Goal: Find specific page/section: Find specific page/section

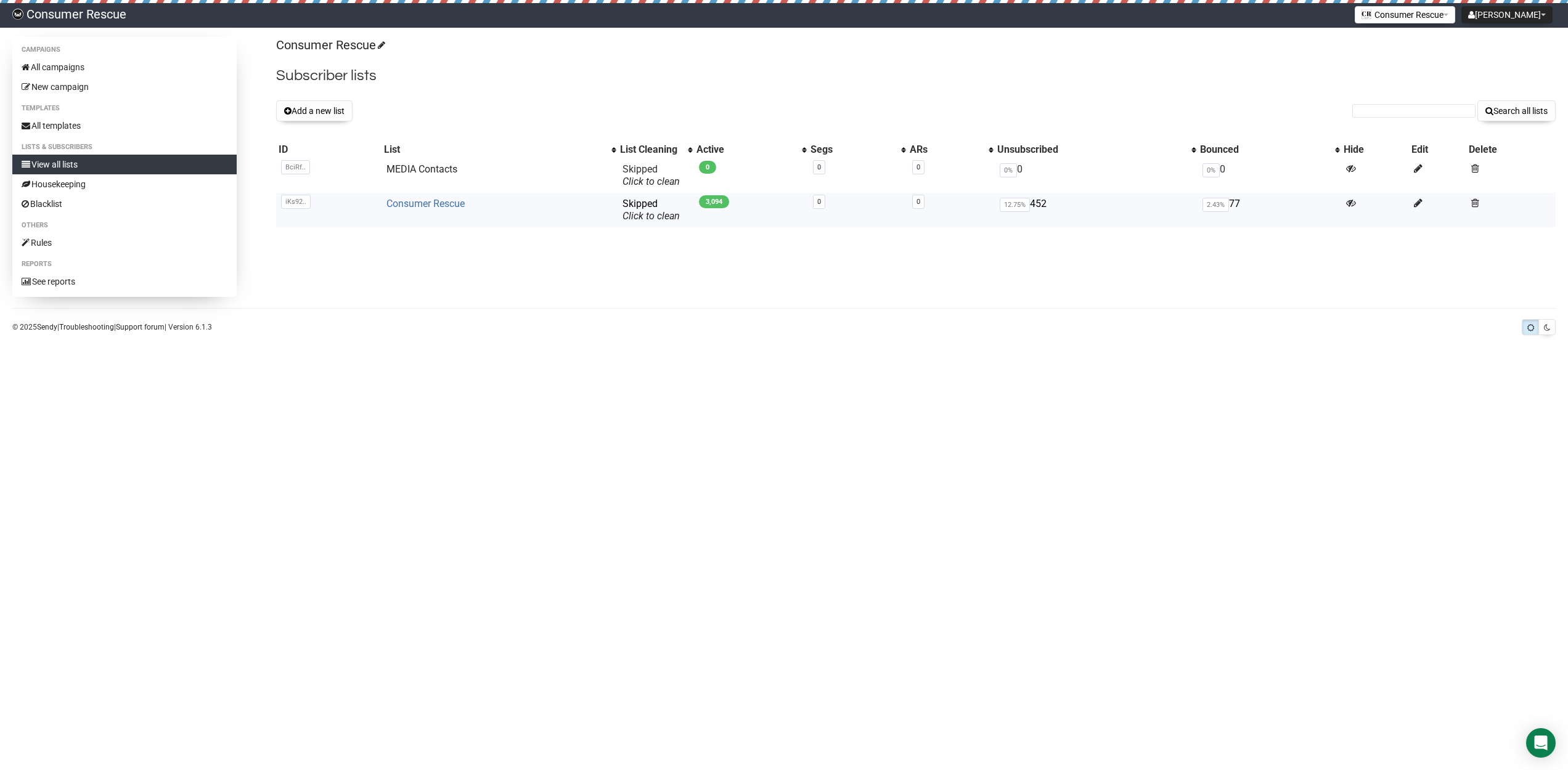
click at [435, 200] on link "Consumer Rescue" at bounding box center [425, 204] width 78 height 12
click at [442, 204] on link "Consumer Rescue" at bounding box center [425, 204] width 78 height 12
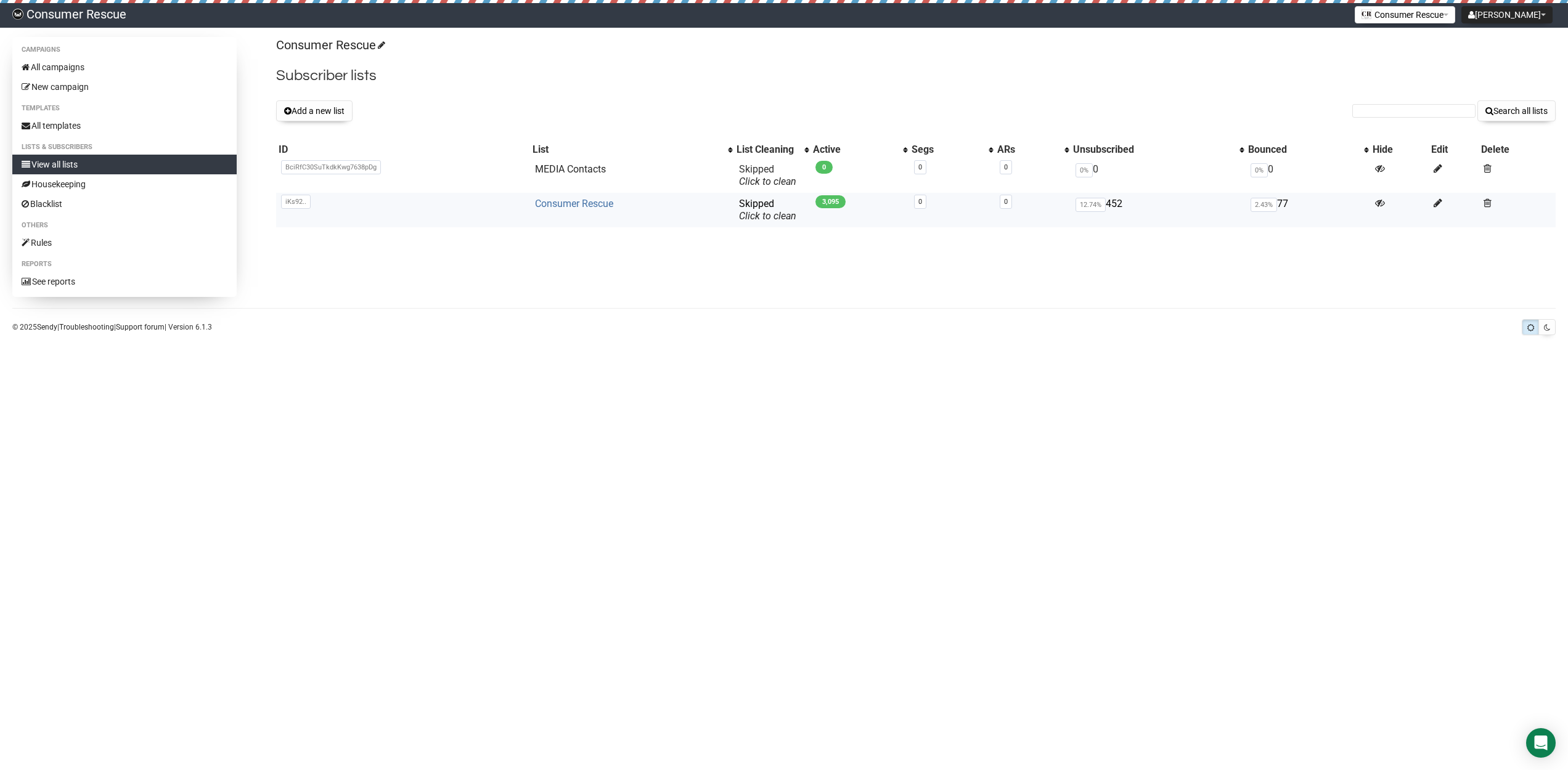
click at [562, 204] on link "Consumer Rescue" at bounding box center [574, 204] width 78 height 12
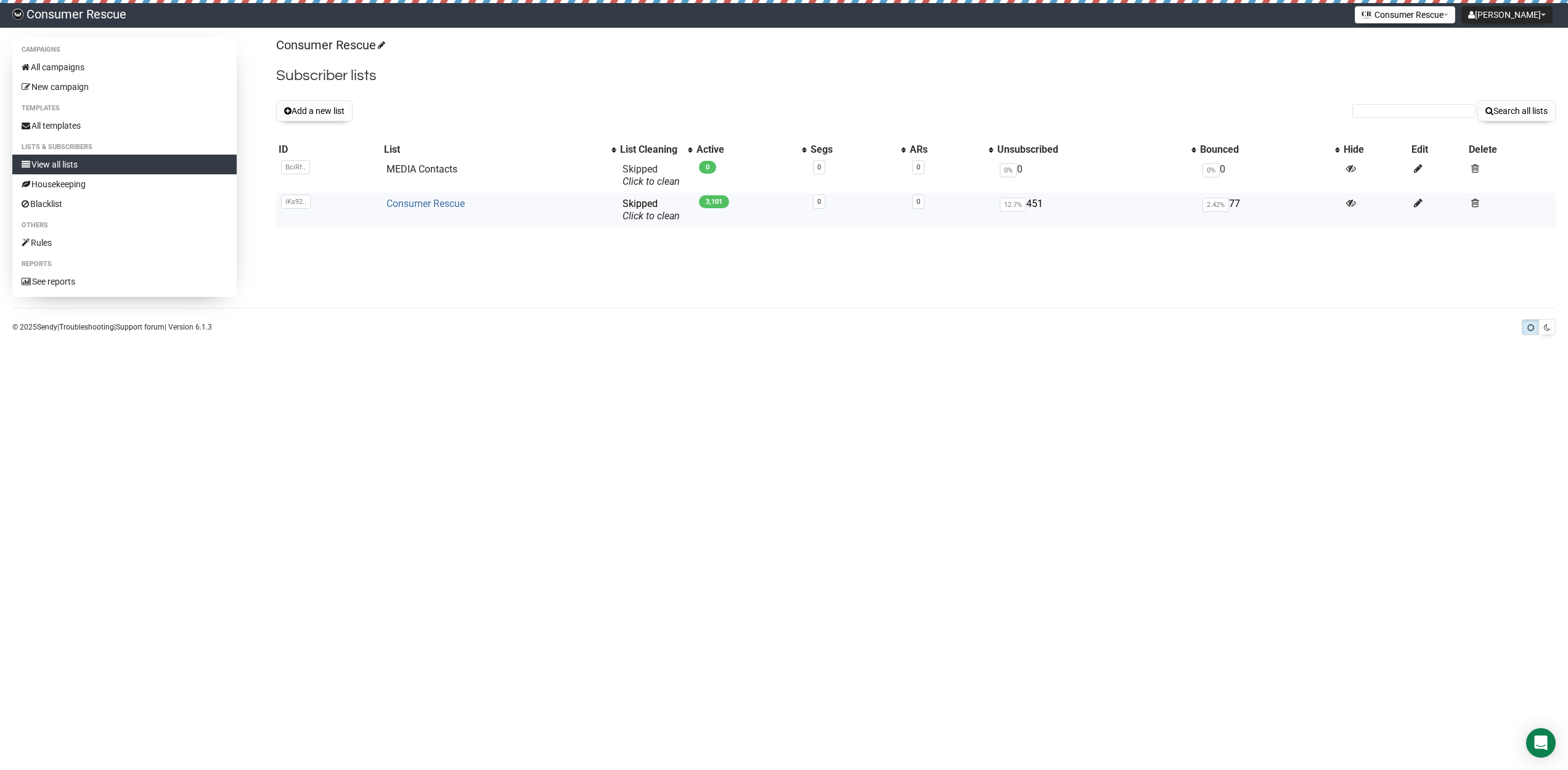
click at [437, 209] on link "Consumer Rescue" at bounding box center [425, 204] width 78 height 12
